Goal: Task Accomplishment & Management: Use online tool/utility

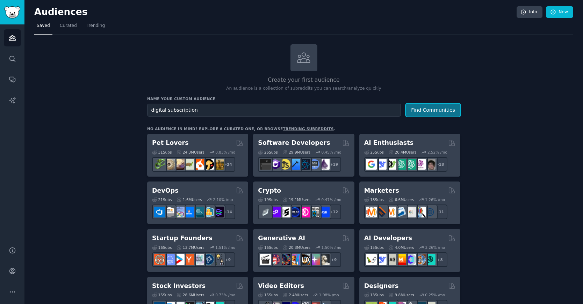
click at [419, 109] on button "Find Communities" at bounding box center [432, 110] width 54 height 13
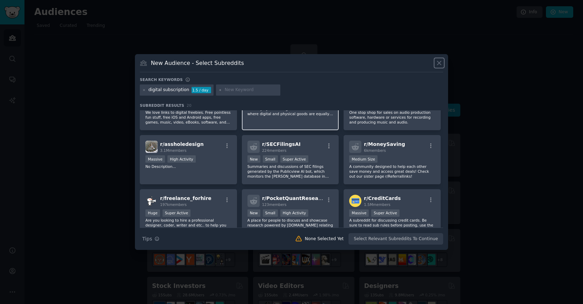
scroll to position [138, 0]
click at [428, 145] on icon "button" at bounding box center [430, 145] width 6 height 6
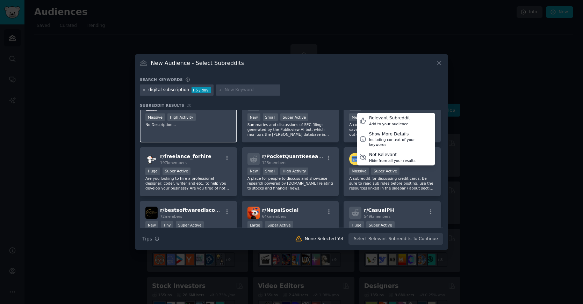
scroll to position [187, 0]
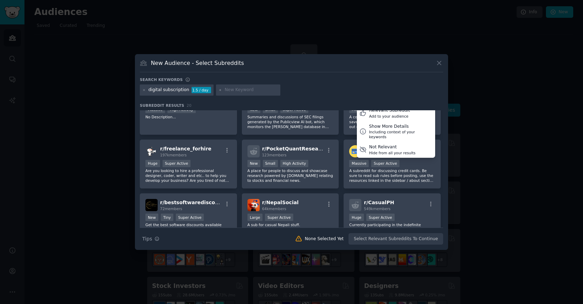
click at [304, 78] on div "Search keywords" at bounding box center [291, 80] width 303 height 7
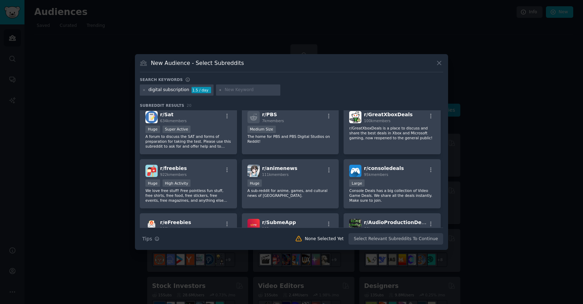
scroll to position [0, 0]
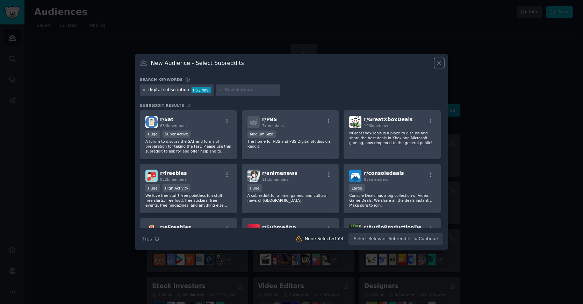
click at [441, 64] on icon at bounding box center [438, 62] width 7 height 7
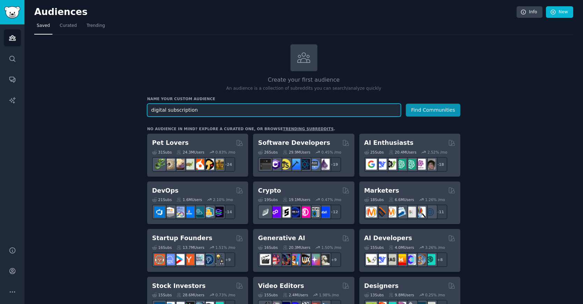
drag, startPoint x: 201, startPoint y: 109, endPoint x: 129, endPoint y: 107, distance: 72.3
type input "vpn"
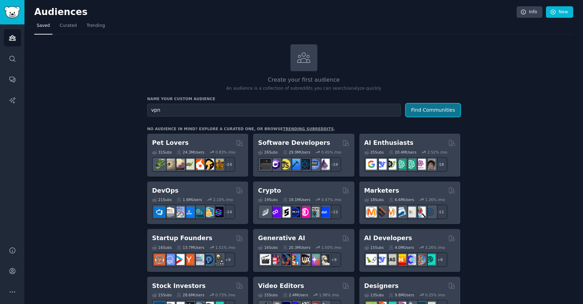
click at [418, 110] on button "Find Communities" at bounding box center [432, 110] width 54 height 13
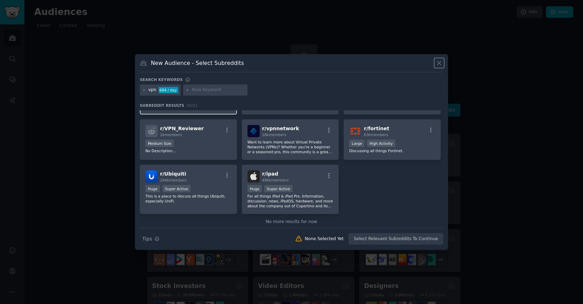
scroll to position [254, 0]
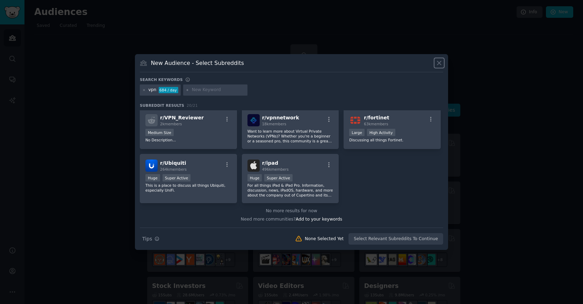
click at [435, 63] on button at bounding box center [439, 63] width 8 height 8
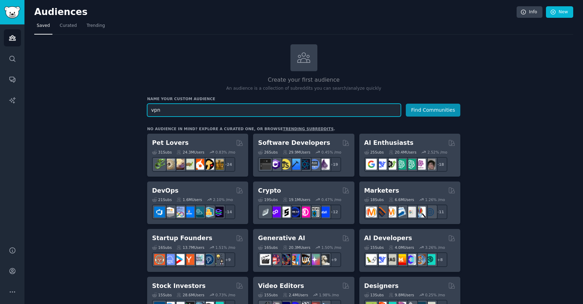
drag, startPoint x: 190, startPoint y: 111, endPoint x: 146, endPoint y: 111, distance: 43.3
click at [147, 111] on input "vpn" at bounding box center [274, 110] width 254 height 13
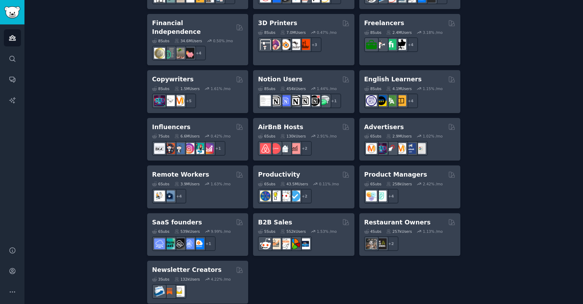
scroll to position [502, 0]
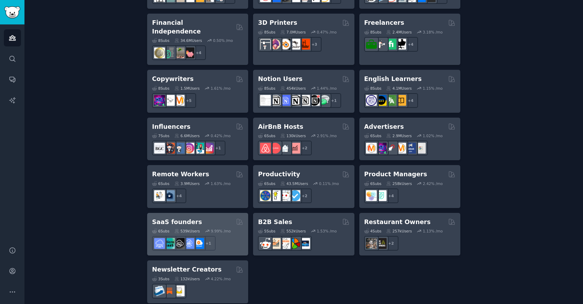
click at [184, 218] on h2 "SaaS founders" at bounding box center [177, 222] width 50 height 9
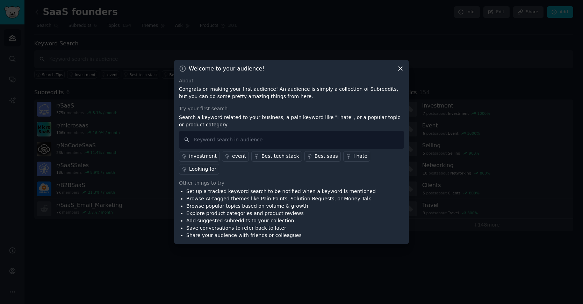
click at [401, 71] on icon at bounding box center [400, 69] width 4 height 4
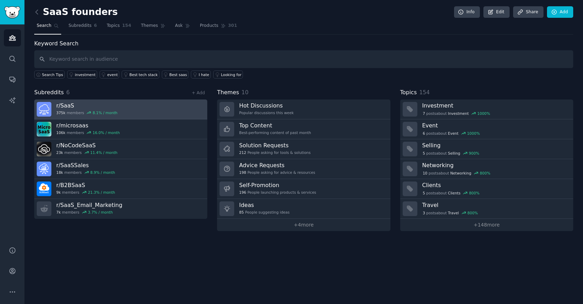
click at [77, 103] on h3 "r/ SaaS" at bounding box center [86, 105] width 61 height 7
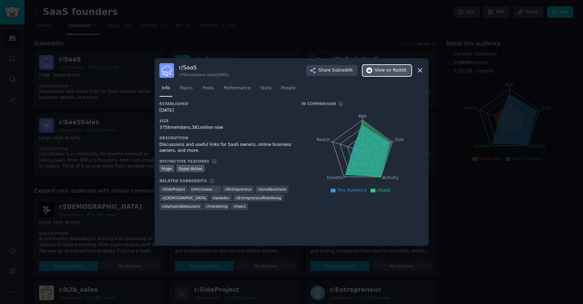
click at [384, 69] on span "View on Reddit" at bounding box center [390, 70] width 32 height 6
click at [217, 34] on div at bounding box center [291, 152] width 583 height 304
